Goal: Task Accomplishment & Management: Use online tool/utility

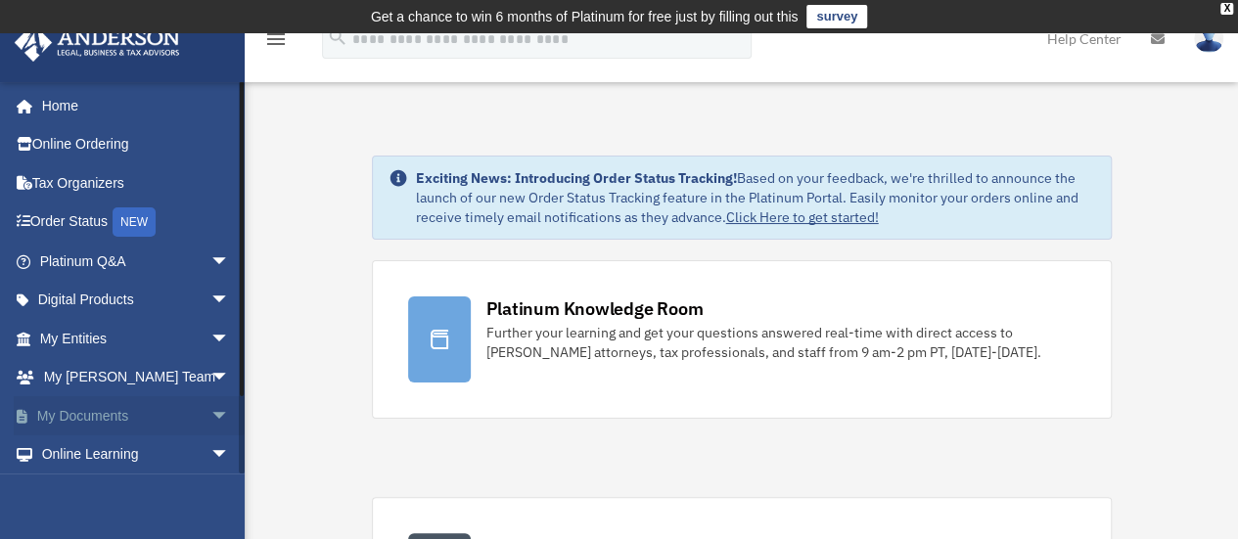
click at [210, 414] on span "arrow_drop_down" at bounding box center [229, 416] width 39 height 40
click at [151, 457] on link "Box" at bounding box center [143, 454] width 232 height 39
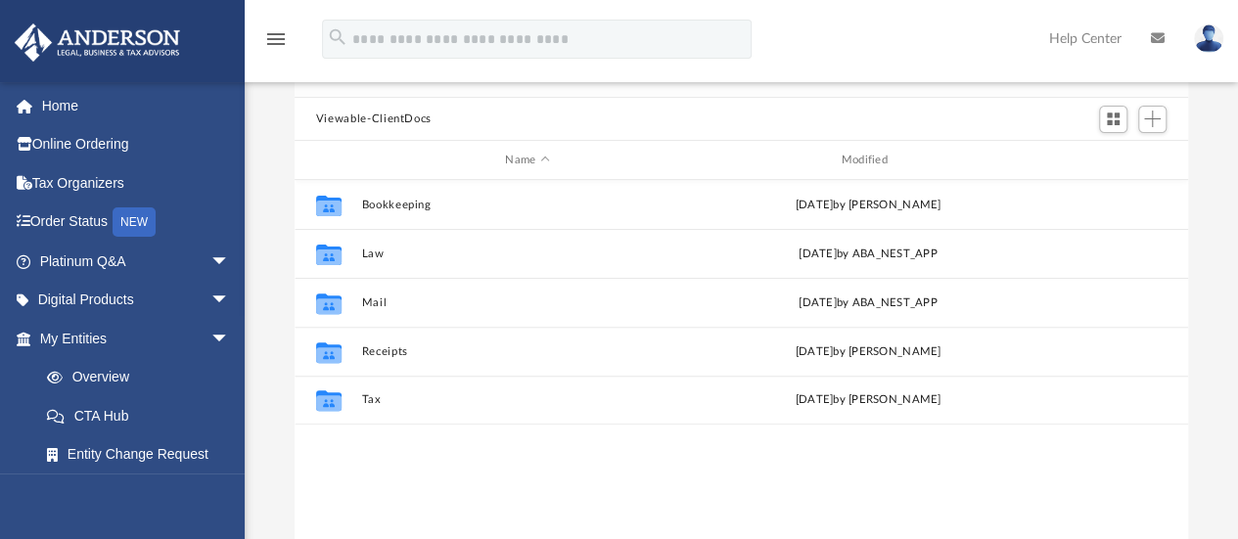
scroll to position [185, 0]
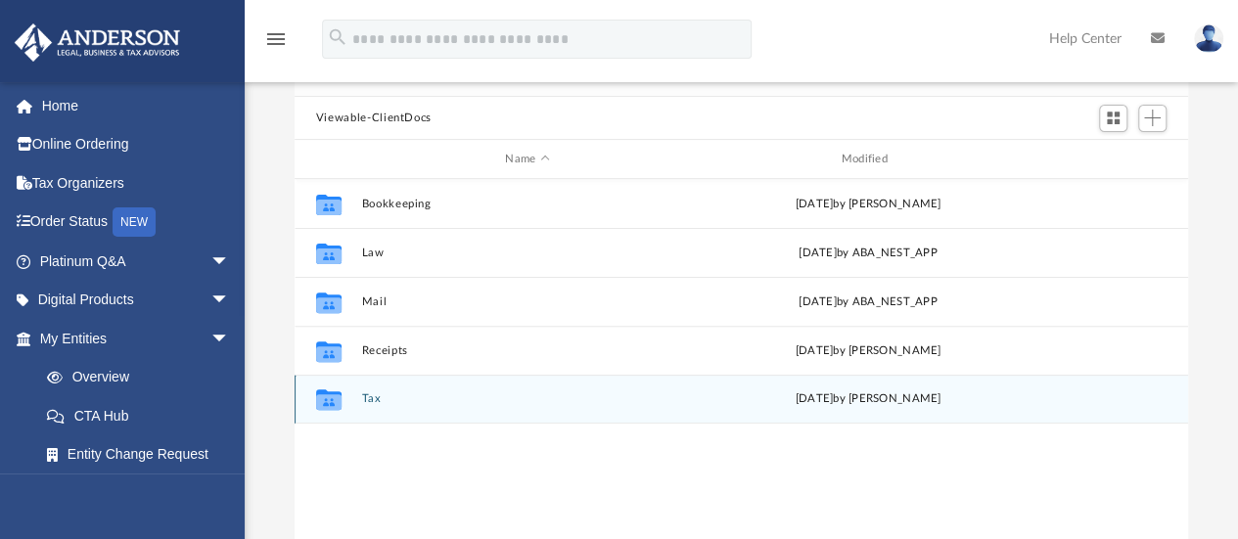
click at [344, 401] on div "Collaborated Folder" at bounding box center [328, 398] width 49 height 31
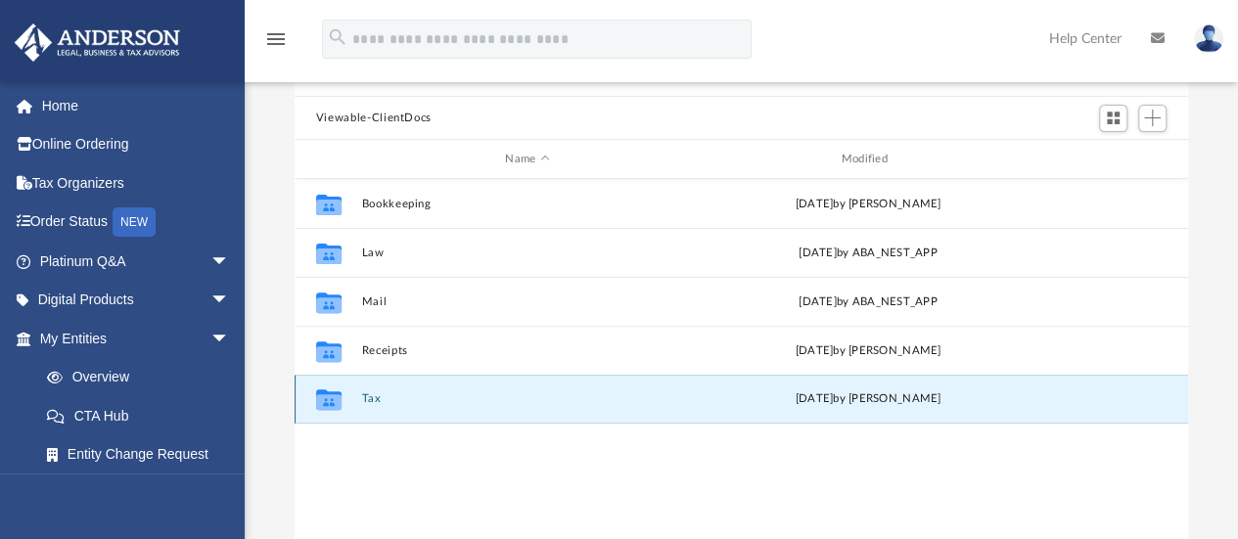
click at [344, 401] on div "Collaborated Folder" at bounding box center [328, 398] width 49 height 31
click at [313, 404] on icon "Collaborated Folder" at bounding box center [328, 398] width 31 height 31
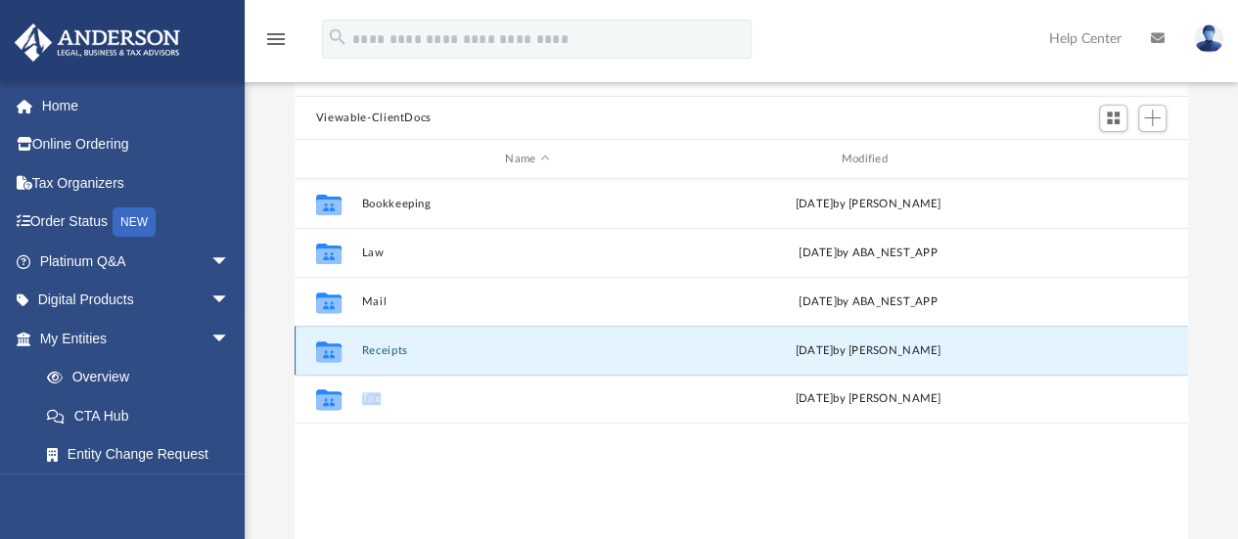
click at [554, 355] on button "Receipts" at bounding box center [527, 350] width 332 height 13
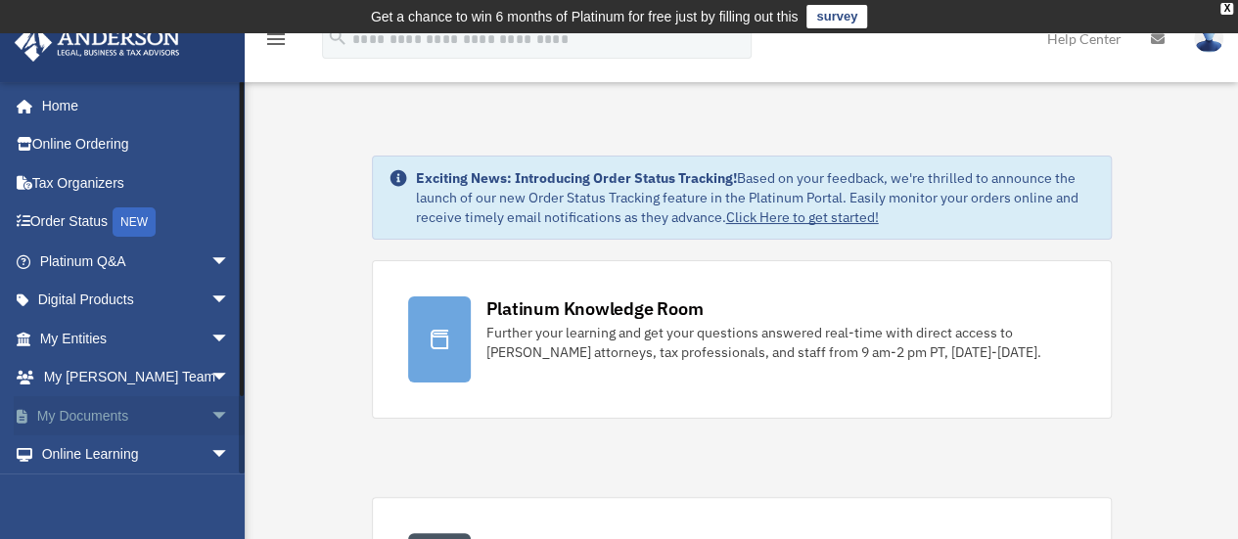
click at [210, 416] on span "arrow_drop_down" at bounding box center [229, 416] width 39 height 40
click at [112, 449] on link "Box" at bounding box center [143, 454] width 232 height 39
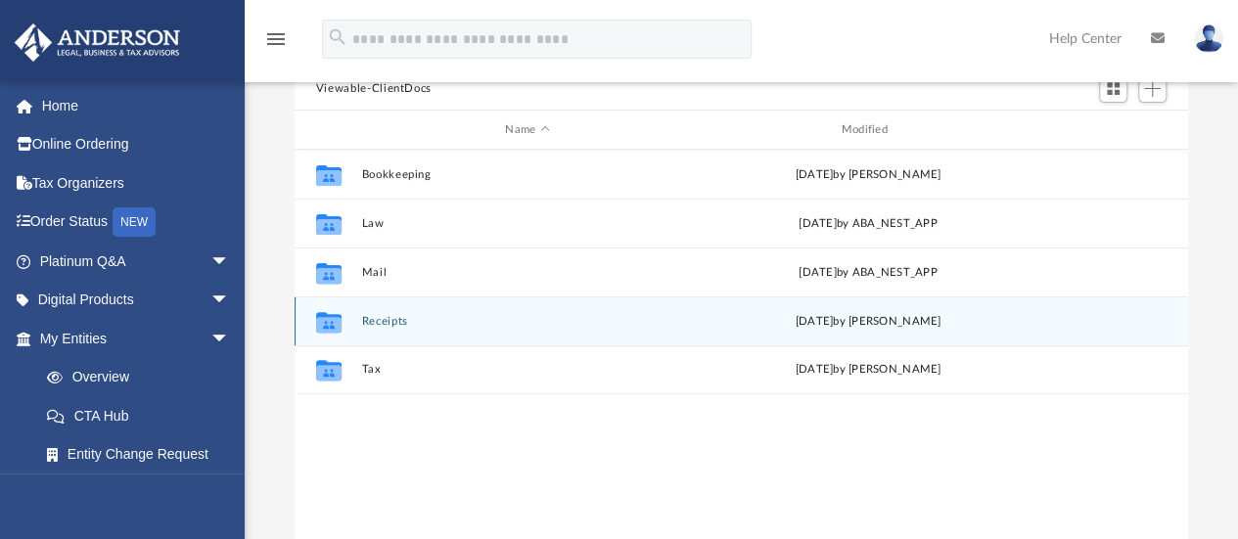
scroll to position [219, 0]
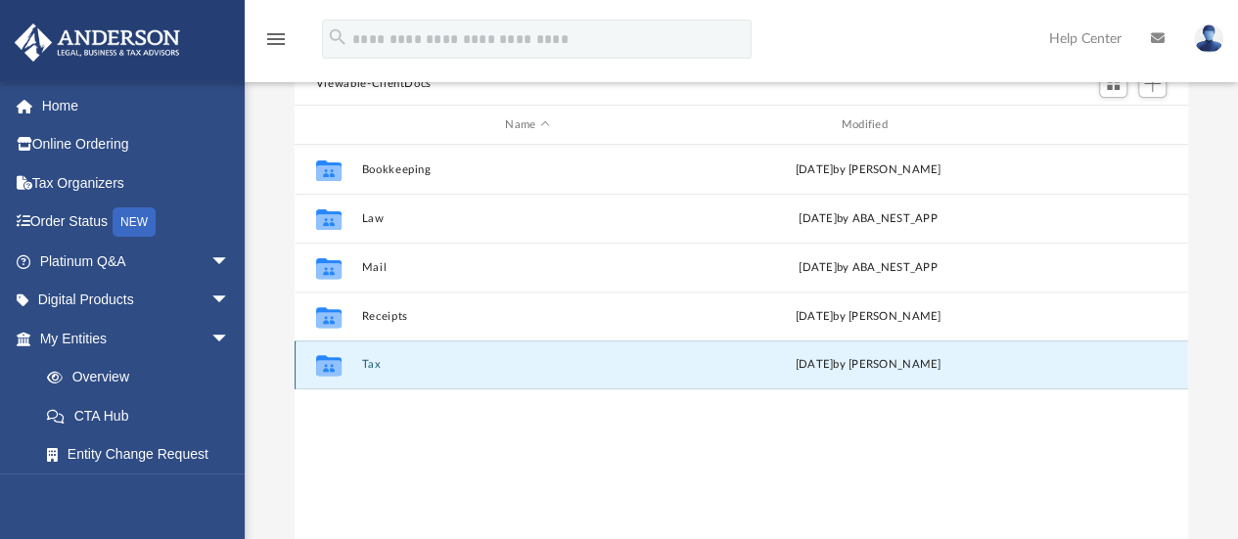
click at [375, 364] on button "Tax" at bounding box center [527, 365] width 332 height 13
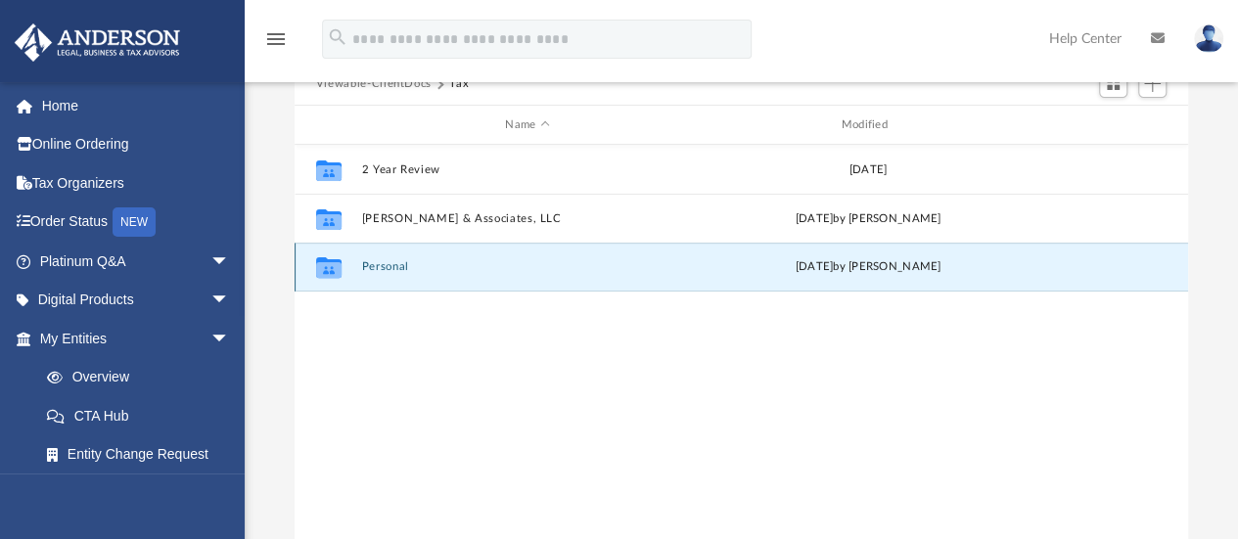
click at [399, 267] on button "Personal" at bounding box center [527, 267] width 332 height 13
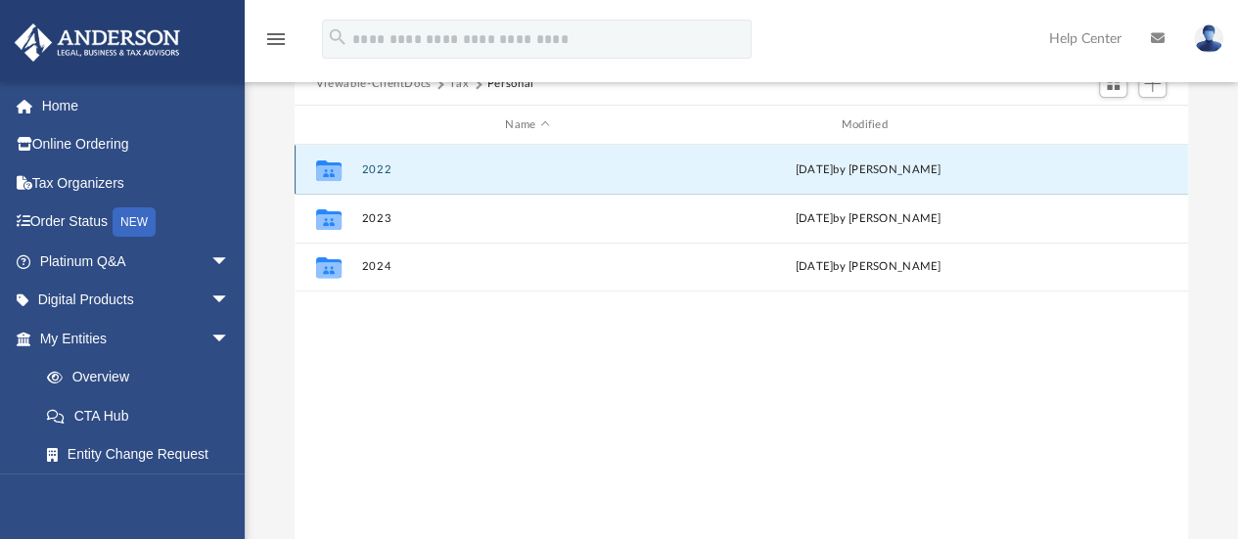
click at [381, 171] on button "2022" at bounding box center [527, 169] width 332 height 13
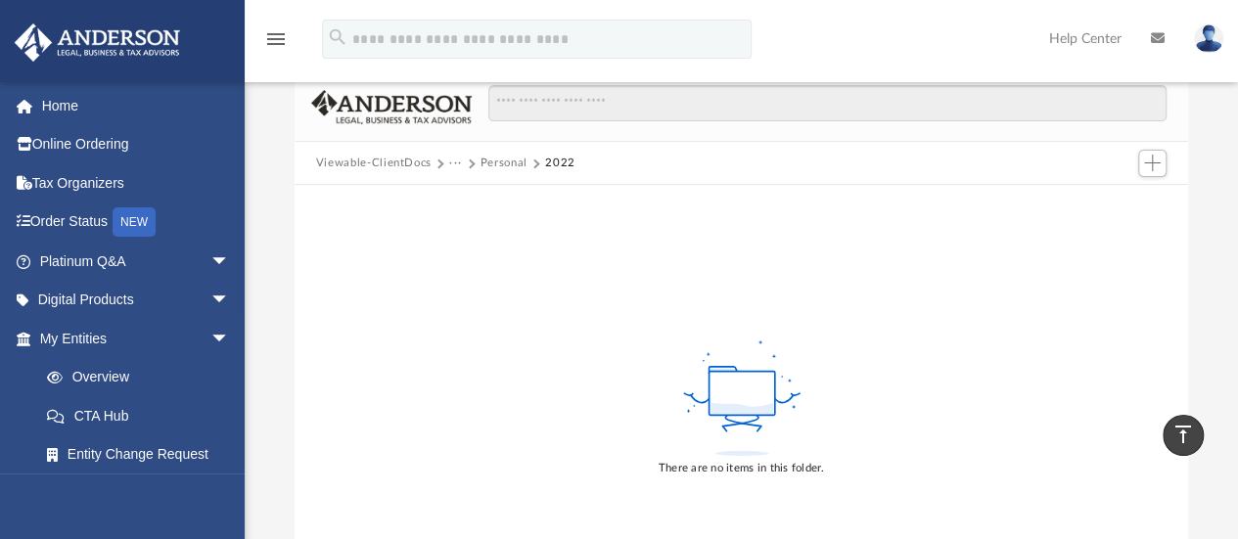
scroll to position [135, 0]
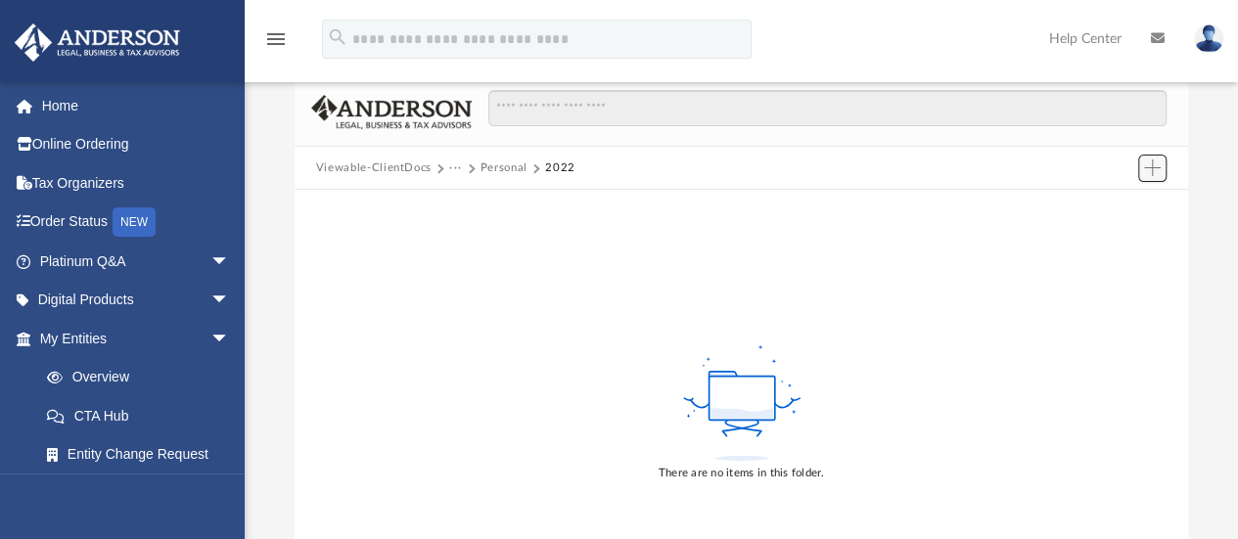
click at [1156, 173] on span "Add" at bounding box center [1152, 167] width 17 height 17
click at [1117, 206] on li "Upload" at bounding box center [1124, 207] width 63 height 21
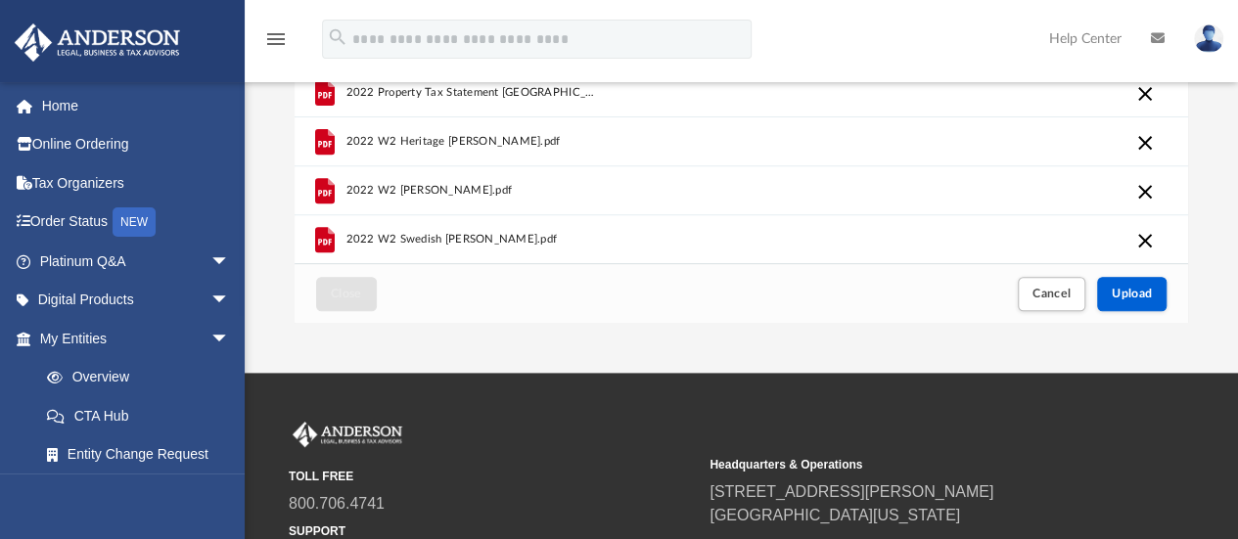
scroll to position [465, 0]
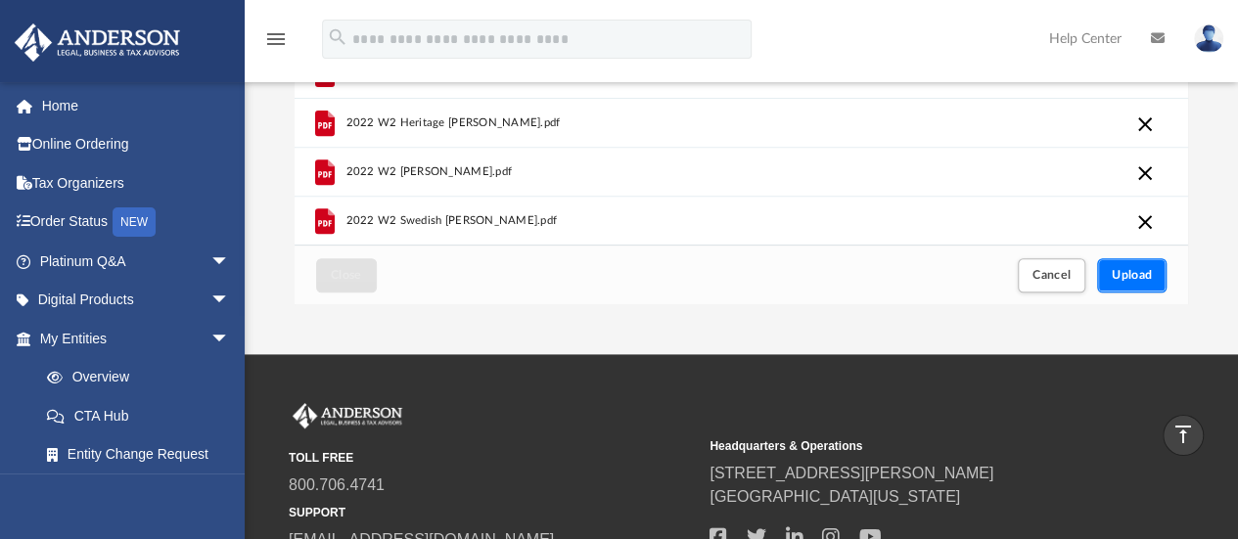
click at [1155, 269] on button "Upload" at bounding box center [1132, 275] width 70 height 34
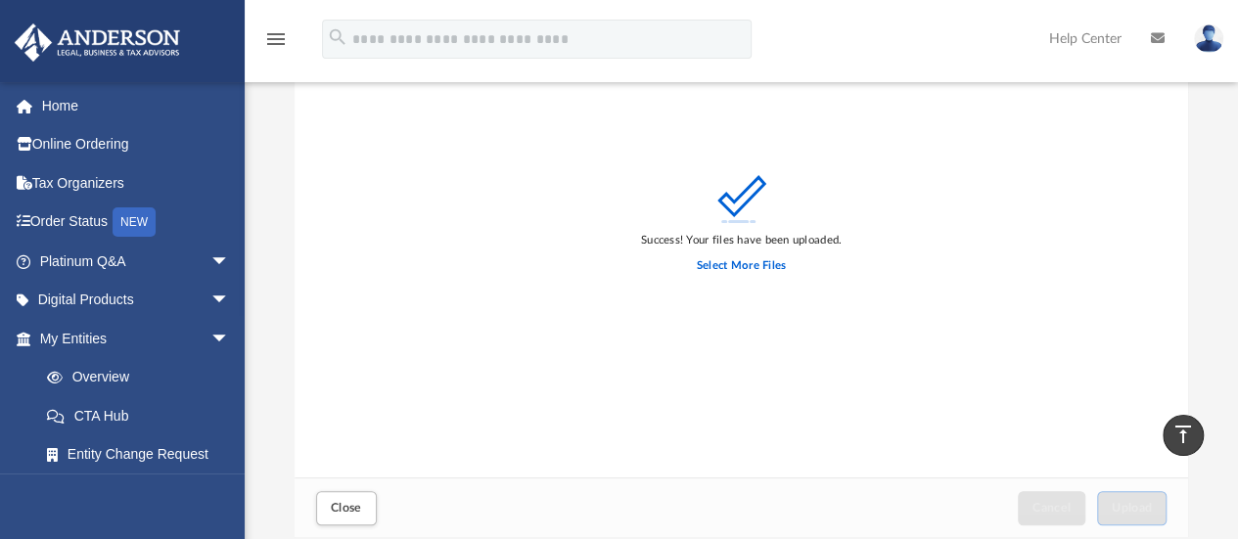
scroll to position [0, 0]
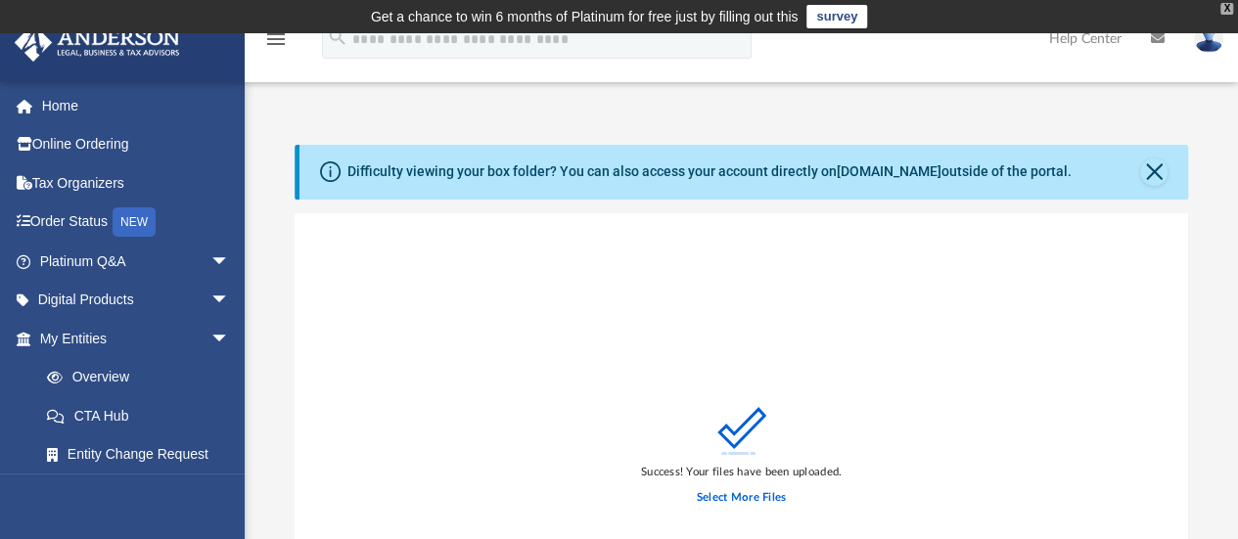
click at [1228, 4] on div "X" at bounding box center [1226, 9] width 13 height 12
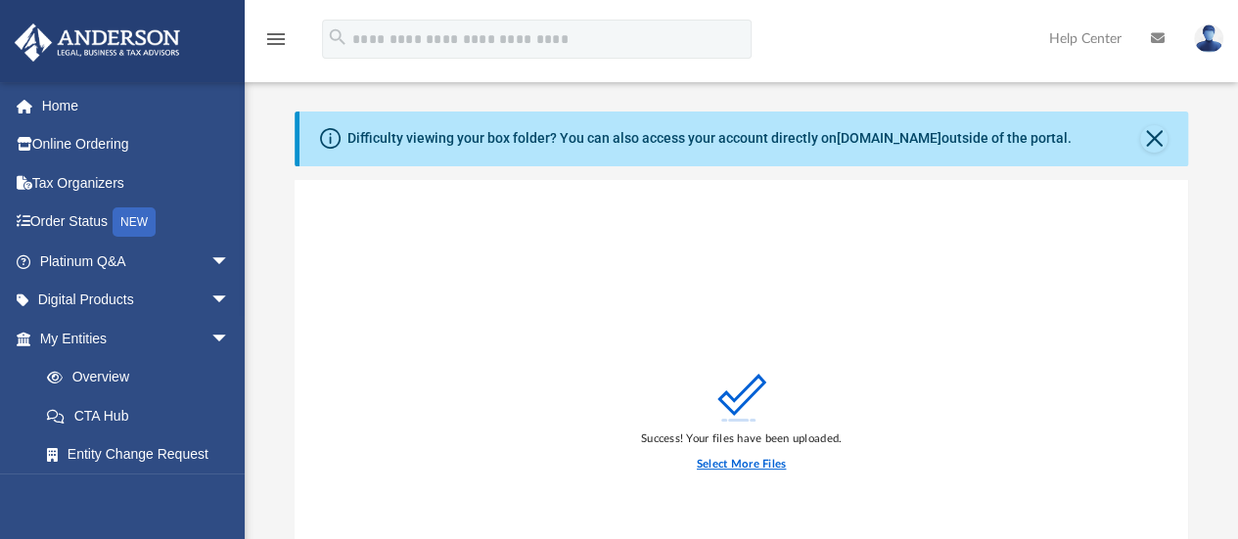
click at [761, 468] on label "Select More Files" at bounding box center [741, 465] width 89 height 18
click at [0, 0] on input "Select More Files" at bounding box center [0, 0] width 0 height 0
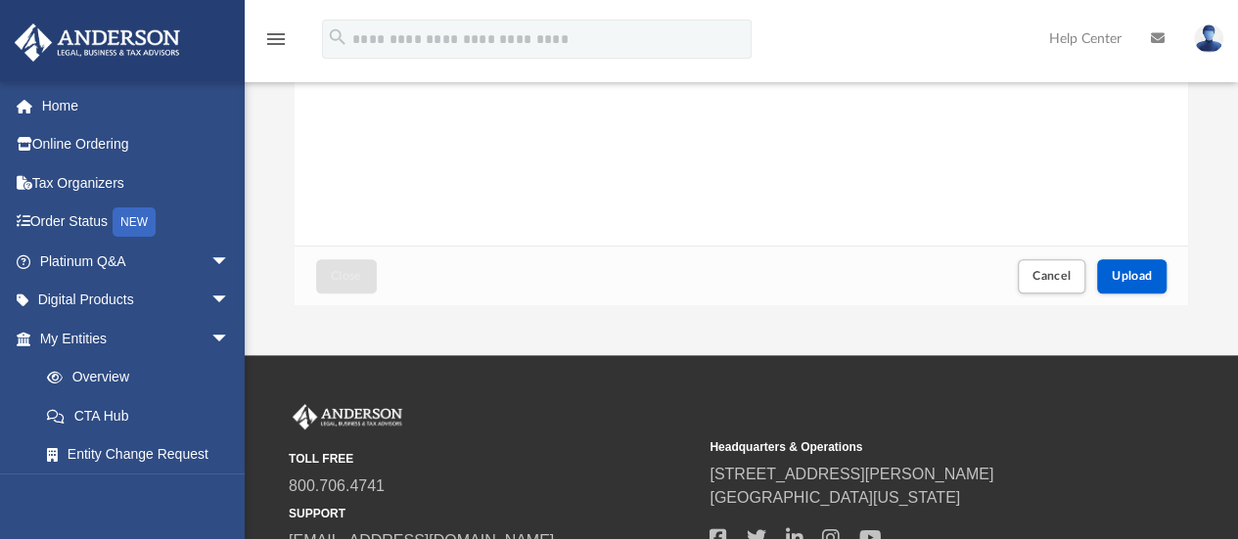
scroll to position [438, 0]
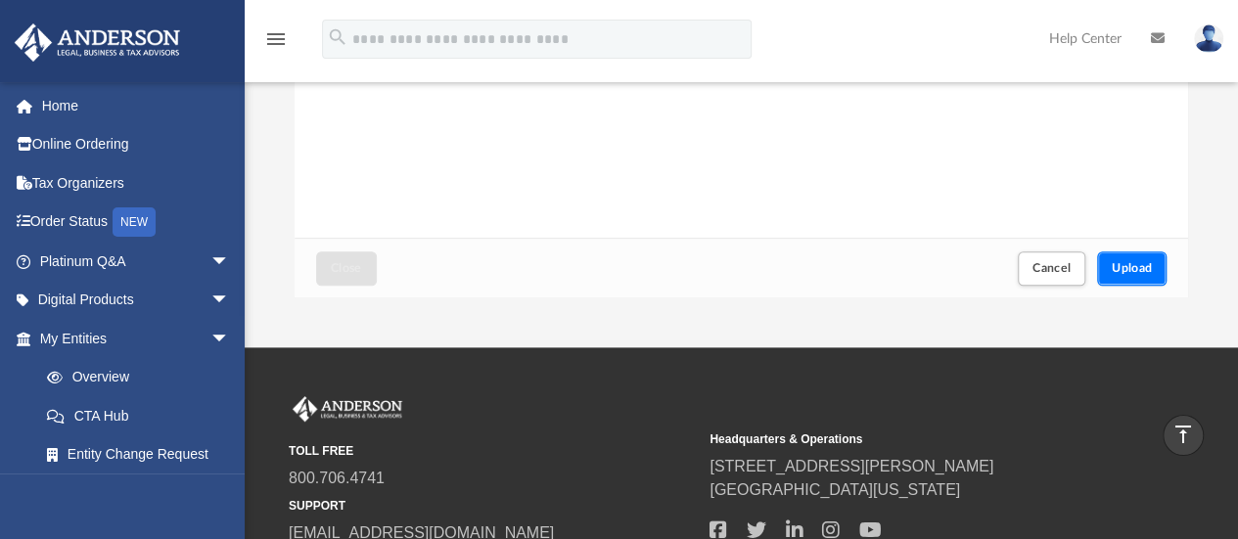
click at [1164, 263] on button "Upload" at bounding box center [1132, 268] width 70 height 34
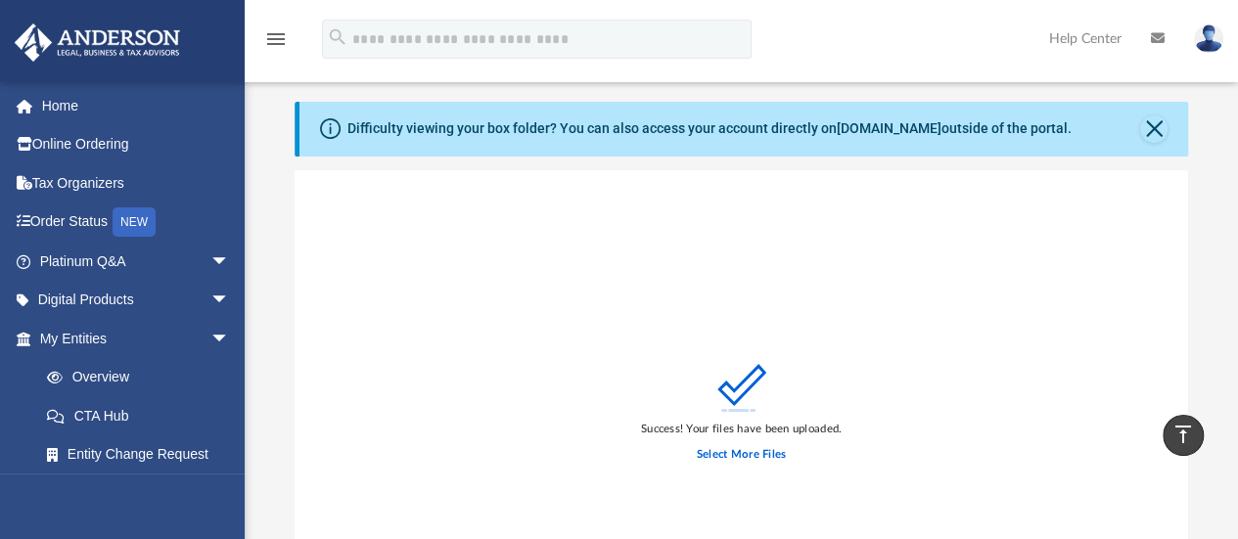
scroll to position [0, 0]
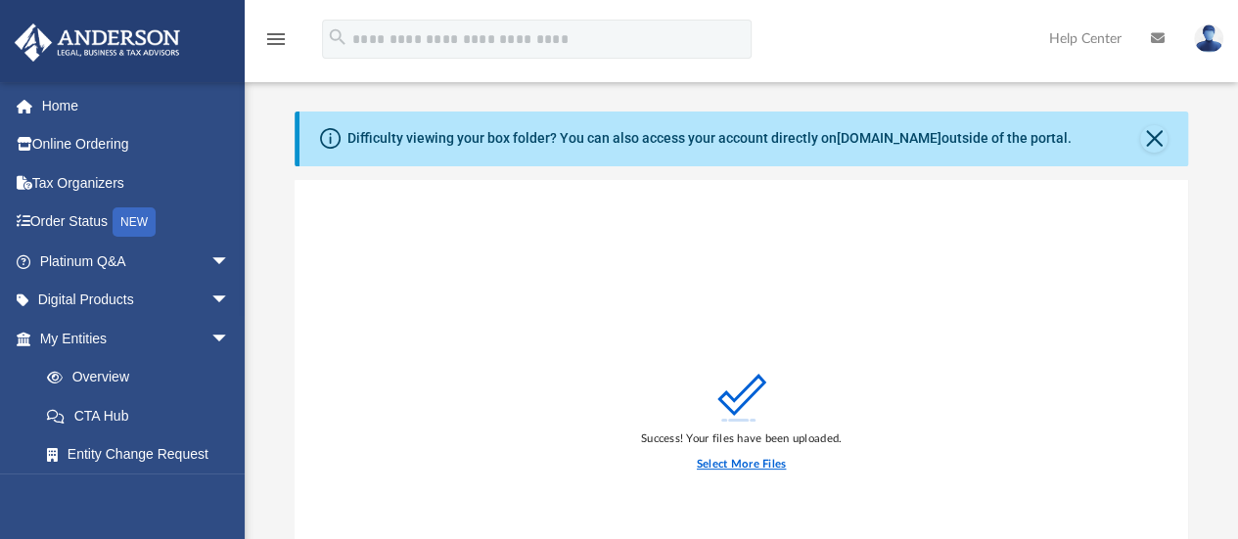
click at [743, 465] on label "Select More Files" at bounding box center [741, 465] width 89 height 18
click at [0, 0] on input "Select More Files" at bounding box center [0, 0] width 0 height 0
click at [765, 461] on label "Select More Files" at bounding box center [741, 465] width 89 height 18
click at [0, 0] on input "Select More Files" at bounding box center [0, 0] width 0 height 0
